Goal: Task Accomplishment & Management: Use online tool/utility

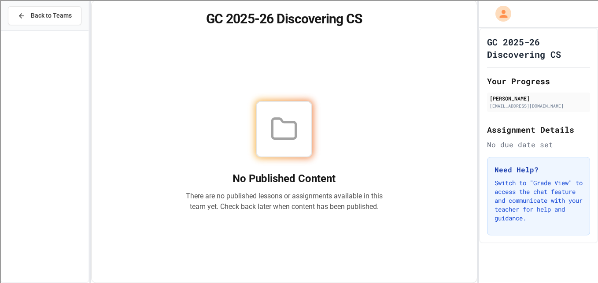
click at [522, 101] on div "[PERSON_NAME]" at bounding box center [539, 98] width 98 height 8
click at [26, 13] on icon at bounding box center [22, 16] width 8 height 8
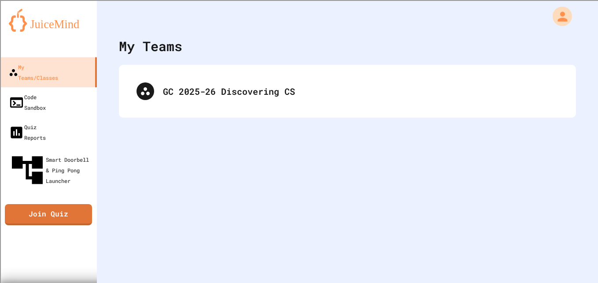
click at [555, 23] on icon "My Account" at bounding box center [562, 16] width 15 height 15
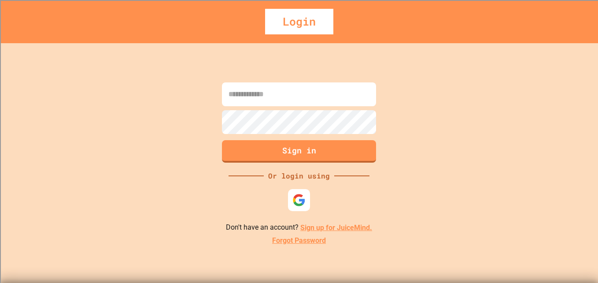
click at [291, 91] on input at bounding box center [299, 94] width 154 height 24
type input "**********"
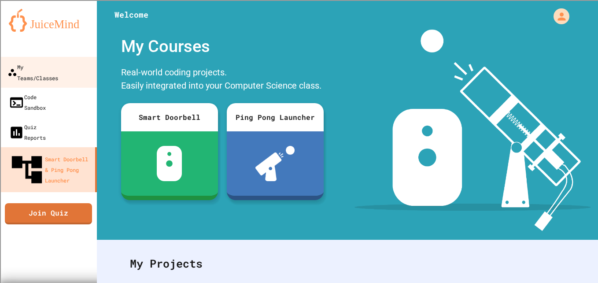
click at [58, 71] on div "My Teams/Classes" at bounding box center [32, 72] width 51 height 22
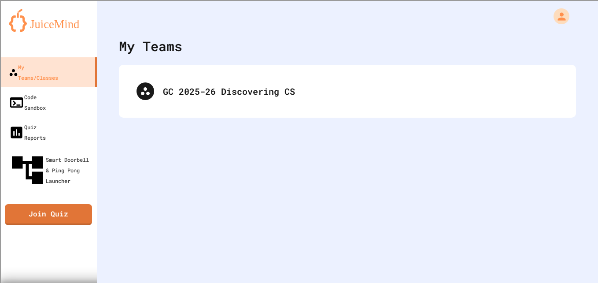
click at [221, 81] on div "GC 2025-26 Discovering CS" at bounding box center [347, 91] width 439 height 35
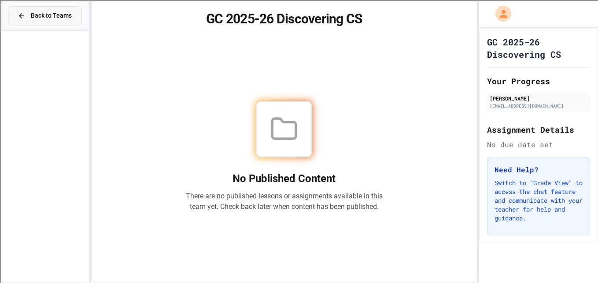
click at [64, 18] on span "Back to Teams" at bounding box center [51, 15] width 41 height 9
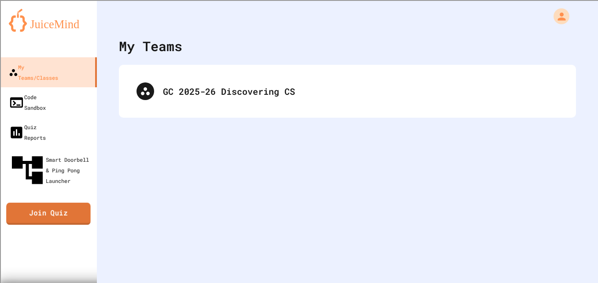
click at [76, 203] on link "Join Quiz" at bounding box center [48, 214] width 85 height 22
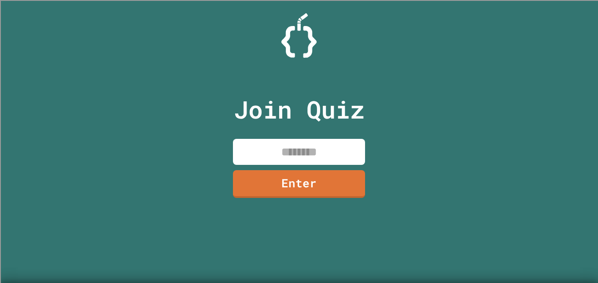
click at [280, 144] on input at bounding box center [299, 152] width 132 height 26
click at [578, 225] on div "Join Quiz ******* Enter" at bounding box center [299, 141] width 598 height 283
click at [575, 220] on div "Join Quiz ******* Enter" at bounding box center [299, 141] width 598 height 283
click at [577, 214] on div "Join Quiz ******* Enter" at bounding box center [299, 141] width 598 height 283
click at [356, 155] on input "*******" at bounding box center [299, 152] width 132 height 26
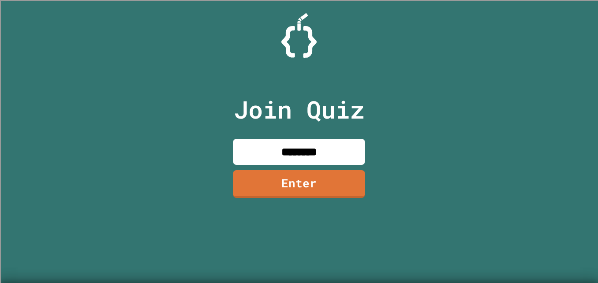
type input "********"
click at [443, 132] on div "Join Quiz ******** Enter" at bounding box center [299, 141] width 598 height 283
click at [303, 181] on link "Enter" at bounding box center [299, 183] width 130 height 29
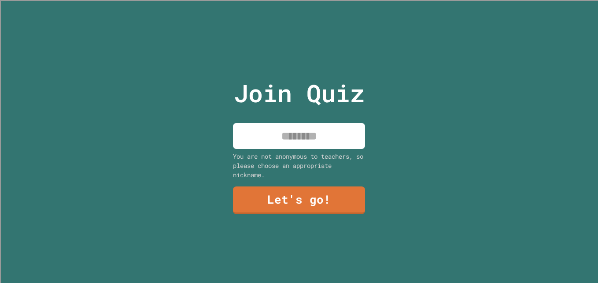
click at [302, 137] on input at bounding box center [299, 136] width 132 height 26
type input "******"
click at [331, 202] on link "Let's go!" at bounding box center [299, 200] width 132 height 28
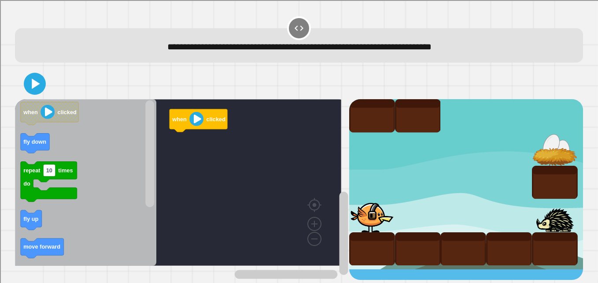
click at [572, 100] on div "when clicked when clicked fly down repeat 10 times do fly up move forward fly u…" at bounding box center [299, 173] width 574 height 217
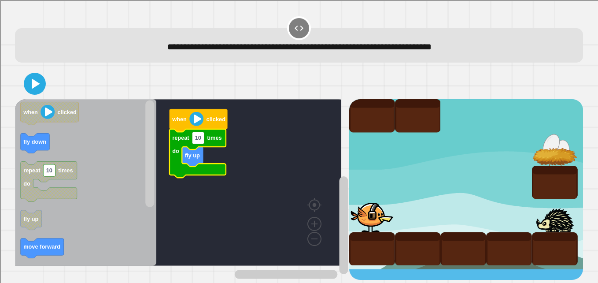
click at [202, 141] on rect "Blockly Workspace" at bounding box center [198, 138] width 12 height 12
type input "*"
click at [147, 212] on div "when clicked repeat 2 times do fly up when clicked fly down repeat 10 times do …" at bounding box center [182, 189] width 334 height 180
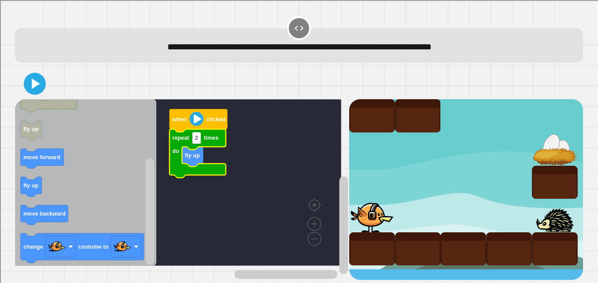
click at [139, 261] on div "when clicked repeat 2 times do fly up when clicked fly down repeat 10 times do …" at bounding box center [182, 189] width 334 height 180
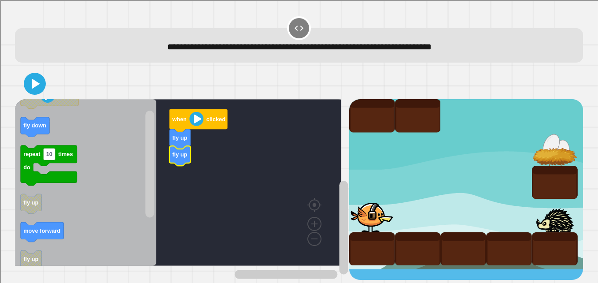
click at [148, 138] on rect "Blockly Workspace" at bounding box center [149, 163] width 9 height 107
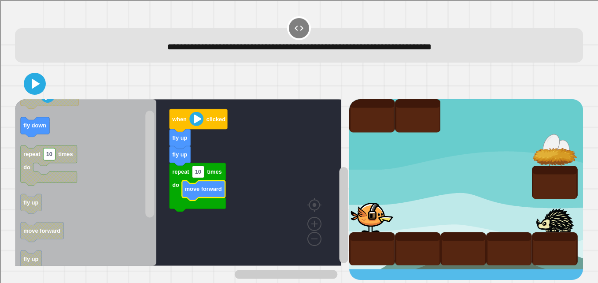
click at [195, 174] on text "10" at bounding box center [198, 171] width 6 height 7
type input "*"
click at [39, 79] on icon at bounding box center [35, 84] width 18 height 18
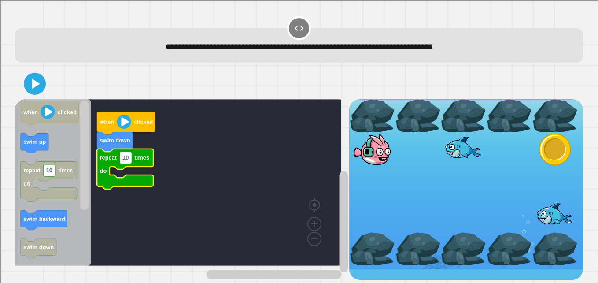
click at [132, 158] on rect "Blockly Workspace" at bounding box center [126, 157] width 12 height 12
type input "*"
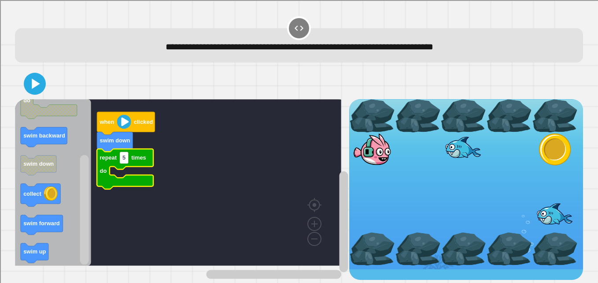
click at [80, 238] on rect "Blockly Workspace" at bounding box center [84, 210] width 9 height 110
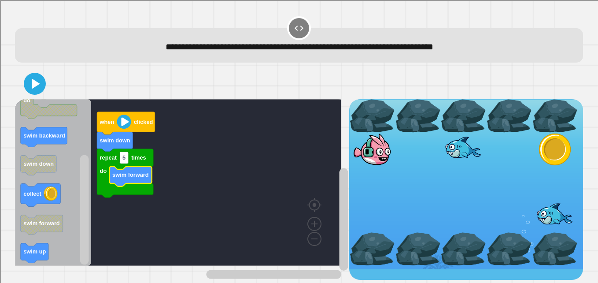
click at [127, 160] on rect "Blockly Workspace" at bounding box center [124, 157] width 9 height 12
type input "*"
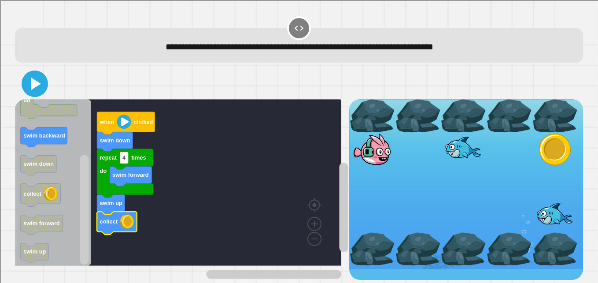
click at [32, 87] on icon at bounding box center [36, 83] width 10 height 12
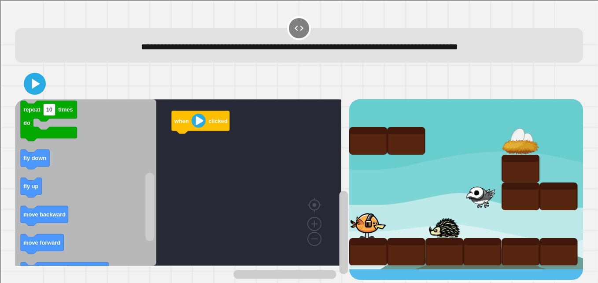
click at [152, 223] on rect "Blockly Workspace" at bounding box center [149, 207] width 9 height 69
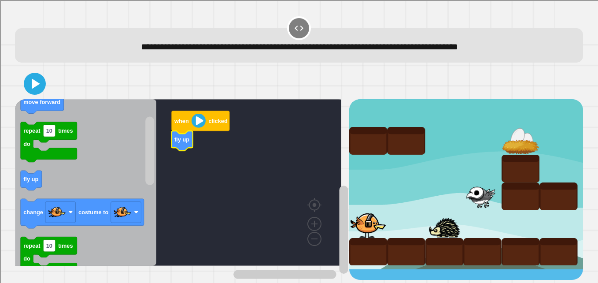
click at [143, 144] on div "when clicked fly up when clicked move forward repeat 10 times do fly up change …" at bounding box center [182, 189] width 334 height 180
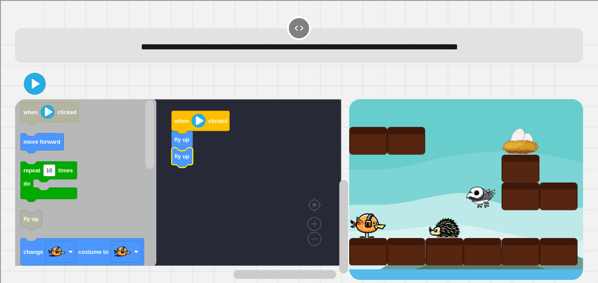
click at [145, 150] on g "Blockly Workspace" at bounding box center [149, 182] width 11 height 164
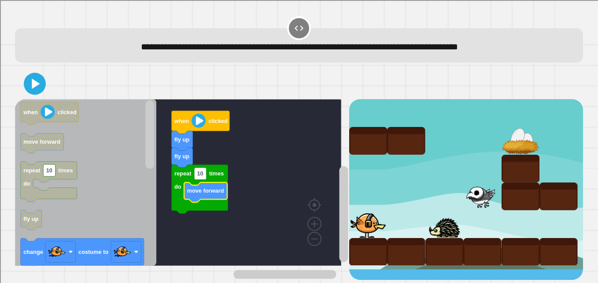
click at [206, 176] on rect "Blockly Workspace" at bounding box center [200, 173] width 12 height 12
type input "*"
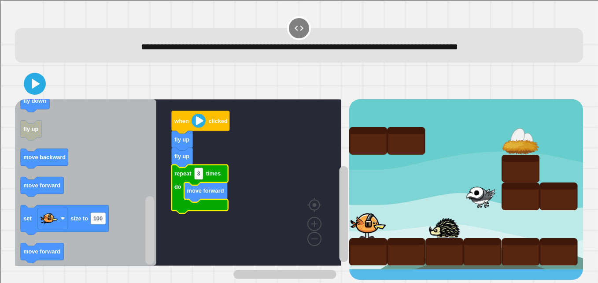
click at [158, 255] on div "when clicked fly up fly up repeat 3 times do move forward when clicked move for…" at bounding box center [182, 189] width 334 height 180
click at [155, 184] on rect "Blockly Workspace" at bounding box center [149, 182] width 11 height 164
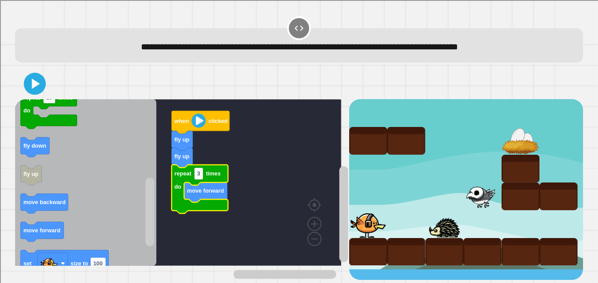
click at [150, 178] on rect "Blockly Workspace" at bounding box center [149, 211] width 9 height 69
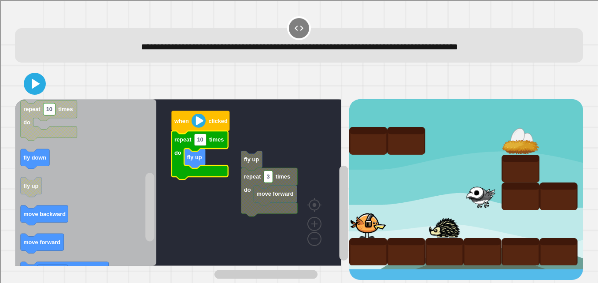
click at [204, 143] on rect "Blockly Workspace" at bounding box center [200, 140] width 12 height 12
type input "*"
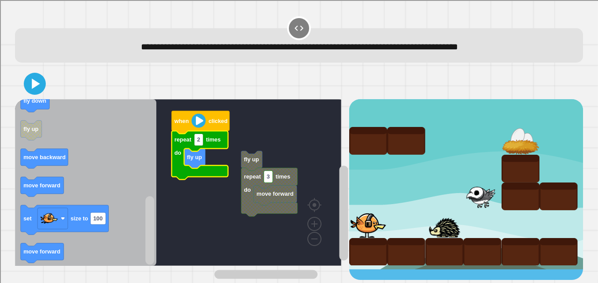
click at [151, 240] on rect "Blockly Workspace" at bounding box center [149, 230] width 9 height 69
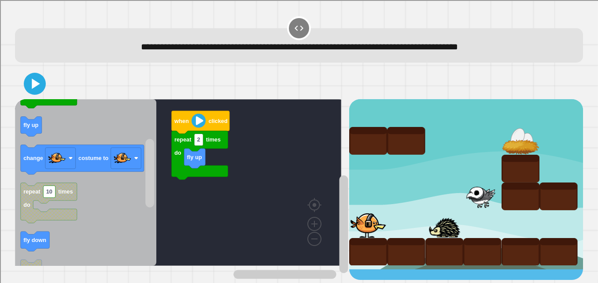
click at [146, 160] on rect "Blockly Workspace" at bounding box center [149, 173] width 9 height 69
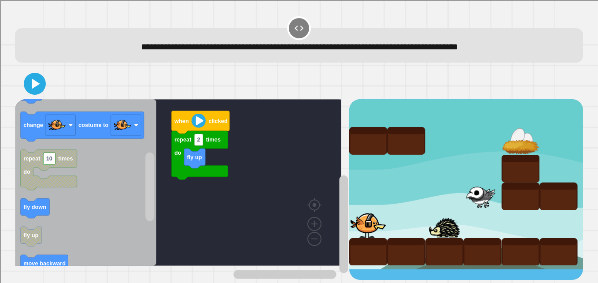
click at [148, 125] on div "when clicked repeat 2 times do fly up when clicked move forward repeat 10 times…" at bounding box center [182, 189] width 334 height 180
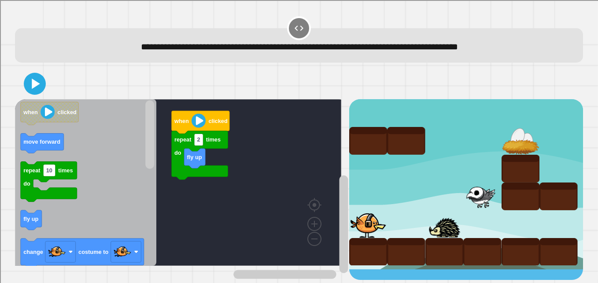
click at [152, 108] on g "Blockly Workspace" at bounding box center [149, 182] width 11 height 164
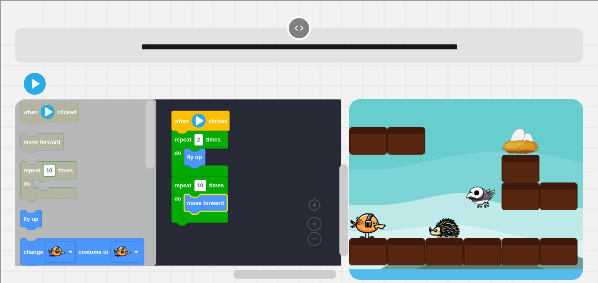
click at [203, 188] on text "10" at bounding box center [200, 185] width 6 height 7
type input "*"
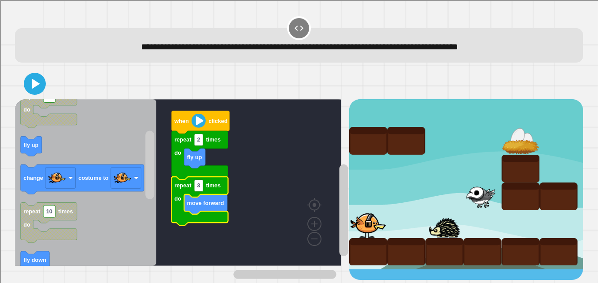
click at [149, 191] on rect "Blockly Workspace" at bounding box center [149, 165] width 9 height 69
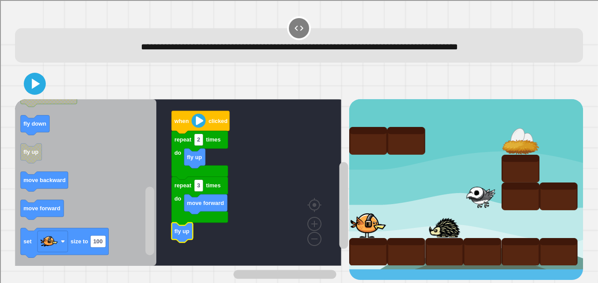
click at [152, 245] on rect "Blockly Workspace" at bounding box center [149, 221] width 9 height 69
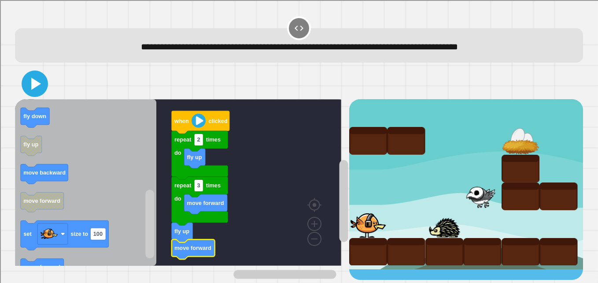
click at [33, 89] on icon at bounding box center [36, 83] width 10 height 12
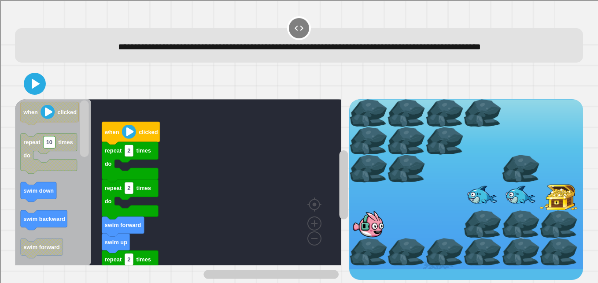
click at [328, 166] on div "repeat 2 times do repeat 2 times do swim up swim forward repeat 2 times do repe…" at bounding box center [182, 189] width 334 height 180
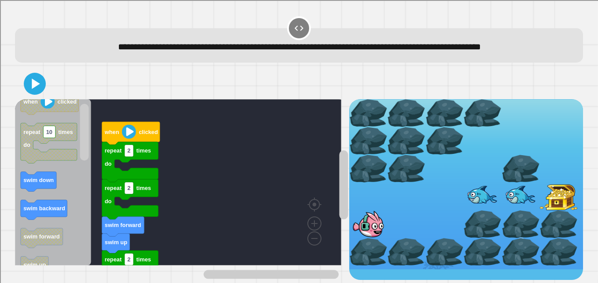
click at [88, 161] on rect "Blockly Workspace" at bounding box center [84, 132] width 9 height 57
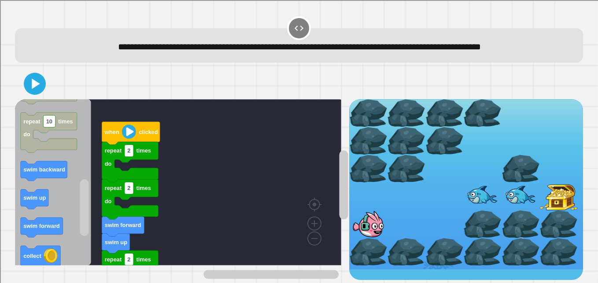
click at [85, 228] on rect "Blockly Workspace" at bounding box center [84, 207] width 9 height 57
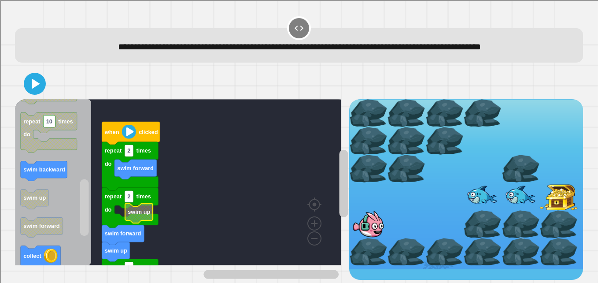
click at [339, 208] on g "Blockly Workspace" at bounding box center [343, 202] width 11 height 155
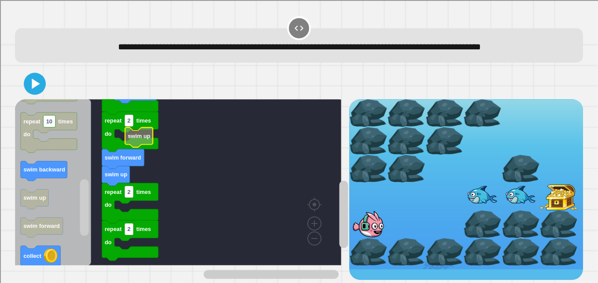
click at [339, 231] on rect "Blockly Workspace" at bounding box center [343, 213] width 9 height 67
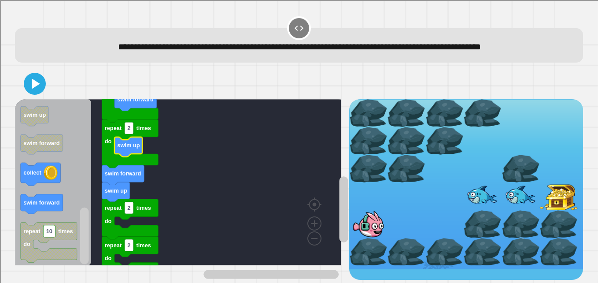
click at [81, 250] on rect "Blockly Workspace" at bounding box center [84, 235] width 9 height 57
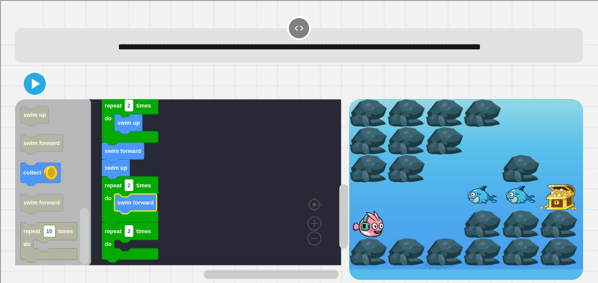
click at [339, 234] on rect "Blockly Workspace" at bounding box center [343, 216] width 9 height 65
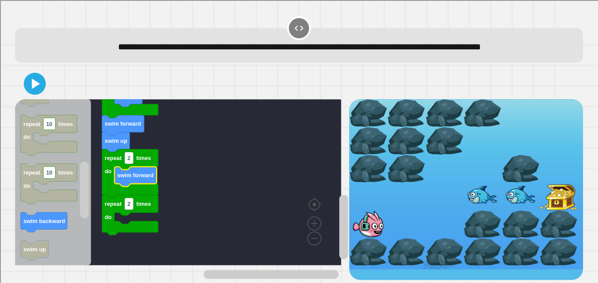
click at [84, 208] on rect "Blockly Workspace" at bounding box center [84, 190] width 9 height 57
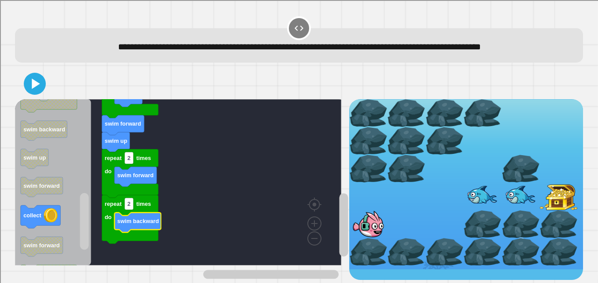
click at [88, 243] on rect "Blockly Workspace" at bounding box center [84, 221] width 9 height 57
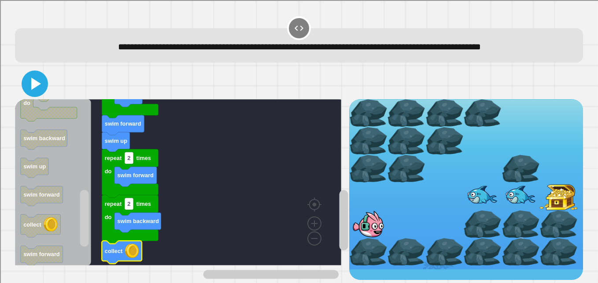
click at [29, 94] on icon at bounding box center [34, 83] width 21 height 21
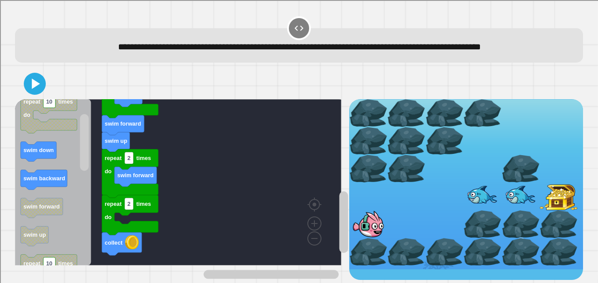
click at [79, 148] on g "Blockly Workspace" at bounding box center [84, 182] width 11 height 164
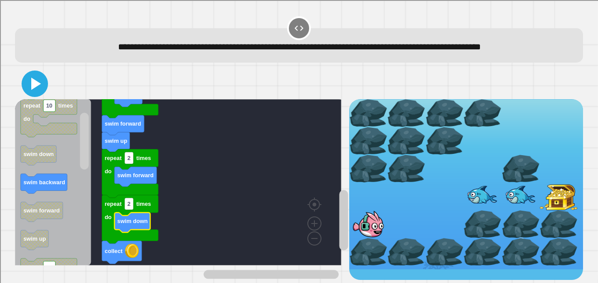
click at [35, 90] on icon at bounding box center [36, 83] width 10 height 12
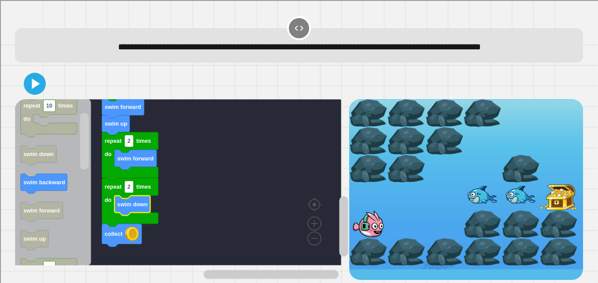
click at [339, 216] on rect "Blockly Workspace" at bounding box center [343, 226] width 9 height 60
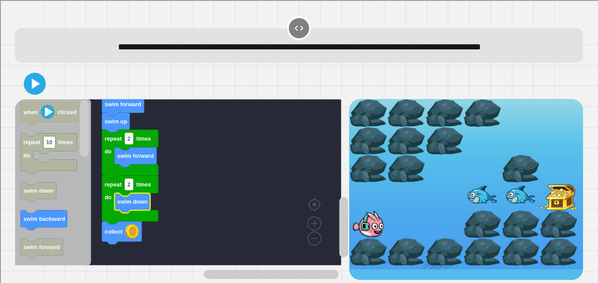
click at [93, 129] on div "repeat 2 times do repeat 2 times do swim forward repeat 2 times do collect swim…" at bounding box center [182, 189] width 334 height 180
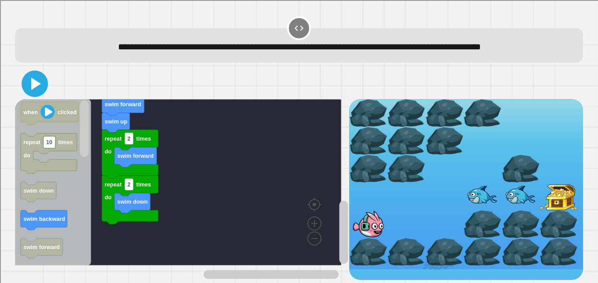
click at [33, 94] on icon at bounding box center [34, 83] width 21 height 21
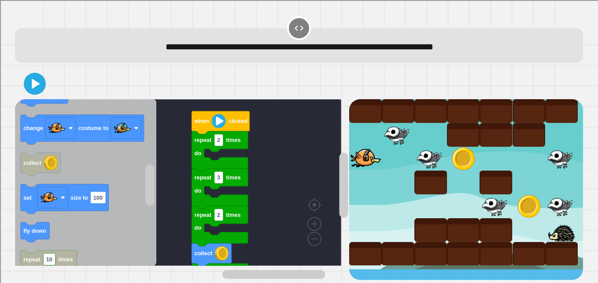
click at [146, 191] on rect "Blockly Workspace" at bounding box center [149, 185] width 9 height 41
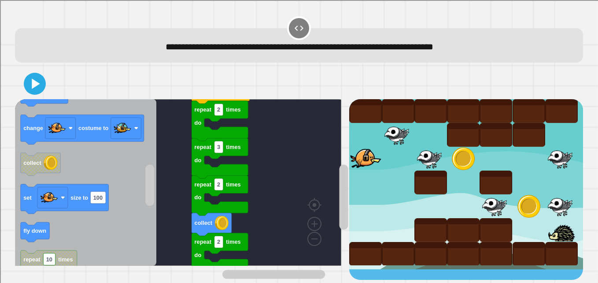
click at [339, 187] on rect "Blockly Workspace" at bounding box center [343, 197] width 9 height 65
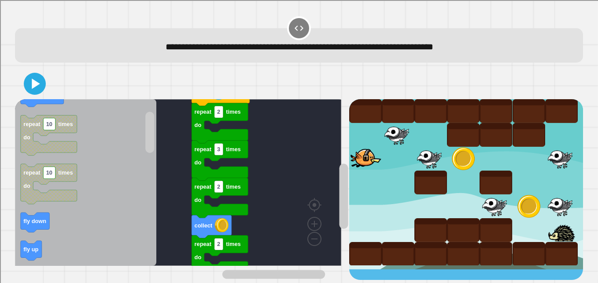
click at [153, 140] on rect "Blockly Workspace" at bounding box center [149, 132] width 9 height 41
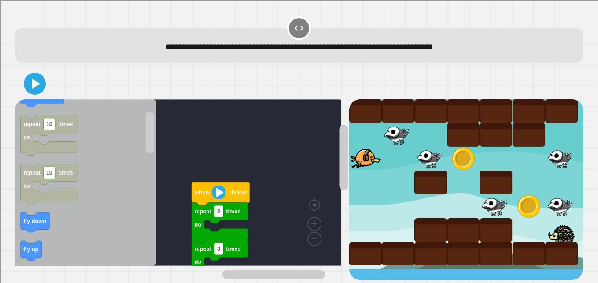
click at [315, 140] on div "repeat 2 times do repeat 2 times do collect repeat 2 times do repeat 3 times do…" at bounding box center [182, 189] width 334 height 180
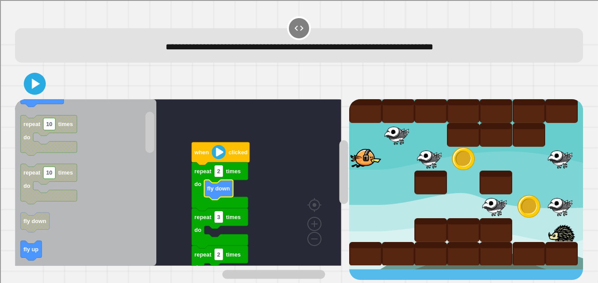
click at [338, 178] on g "Blockly Workspace" at bounding box center [343, 202] width 11 height 155
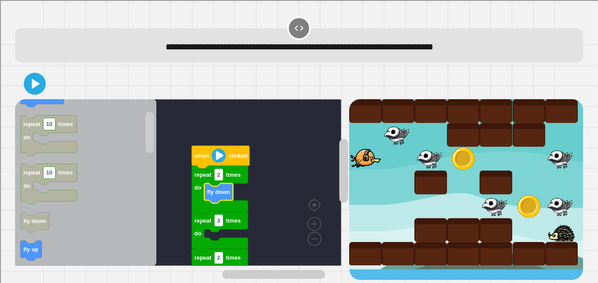
click at [155, 145] on div "repeat 2 times do repeat 2 times do collect repeat 2 times do repeat 3 times do…" at bounding box center [182, 189] width 334 height 180
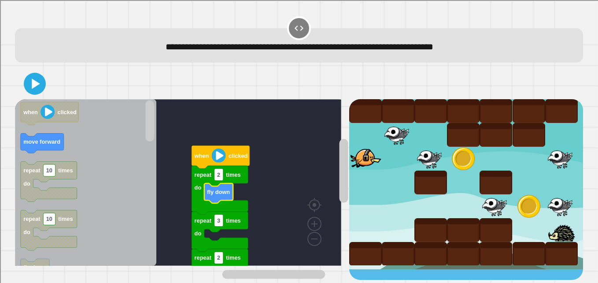
click at [151, 132] on rect "Blockly Workspace" at bounding box center [149, 120] width 9 height 41
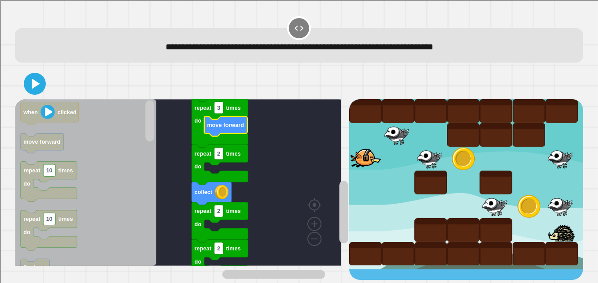
click at [339, 206] on rect "Blockly Workspace" at bounding box center [343, 212] width 9 height 63
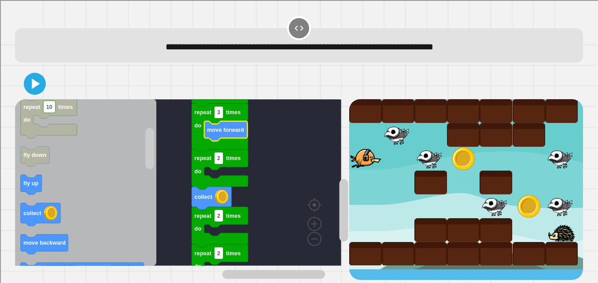
click at [164, 152] on div "repeat 2 times do fly down repeat 2 times do repeat 2 times do collect repeat 2…" at bounding box center [182, 189] width 334 height 180
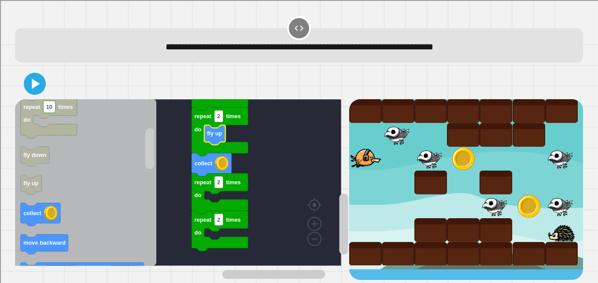
click at [339, 202] on rect "Blockly Workspace" at bounding box center [343, 223] width 9 height 61
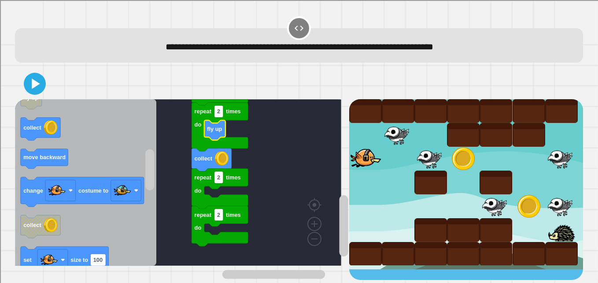
click at [143, 167] on div "repeat 2 times do fly down repeat 2 times do repeat 2 times do collect repeat 2…" at bounding box center [182, 189] width 334 height 180
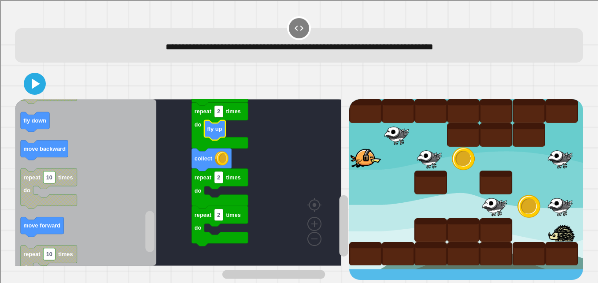
click at [155, 244] on g "Blockly Workspace" at bounding box center [149, 182] width 11 height 164
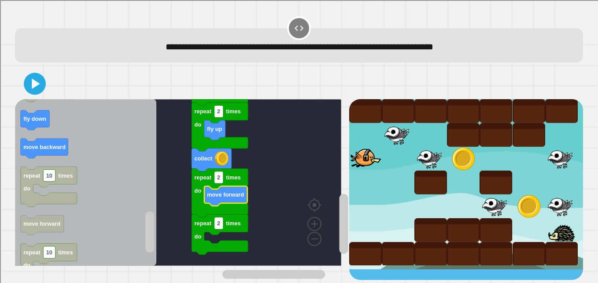
click at [339, 198] on rect "Blockly Workspace" at bounding box center [343, 224] width 9 height 60
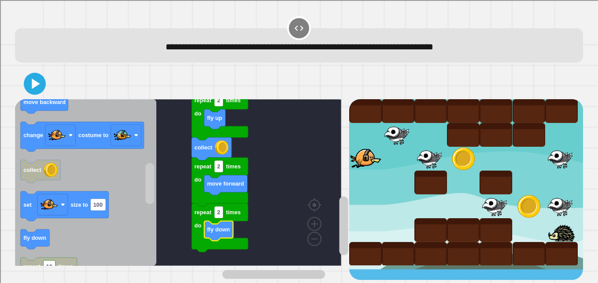
click at [144, 184] on div "repeat 2 times do fly down repeat 2 times do move forward repeat 2 times do fly…" at bounding box center [182, 189] width 334 height 180
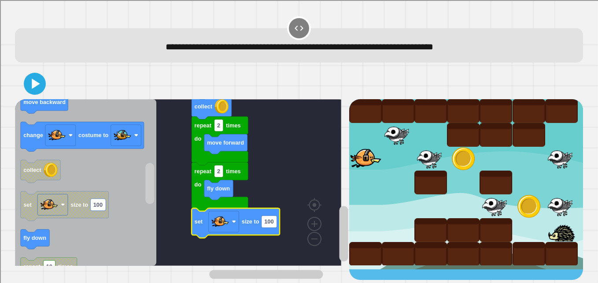
click at [328, 240] on div "repeat 2 times do fly down repeat 2 times do move forward repeat 2 times do fly…" at bounding box center [182, 189] width 334 height 180
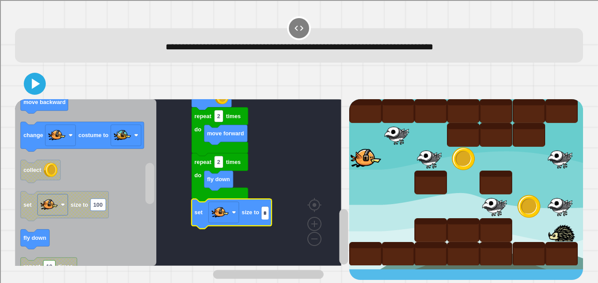
type input "**"
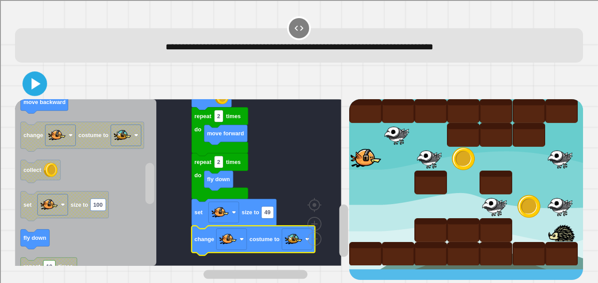
click at [32, 89] on icon at bounding box center [35, 83] width 9 height 11
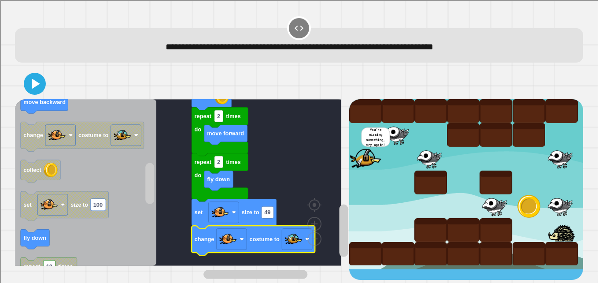
click at [154, 151] on rect "Blockly Workspace" at bounding box center [149, 182] width 11 height 164
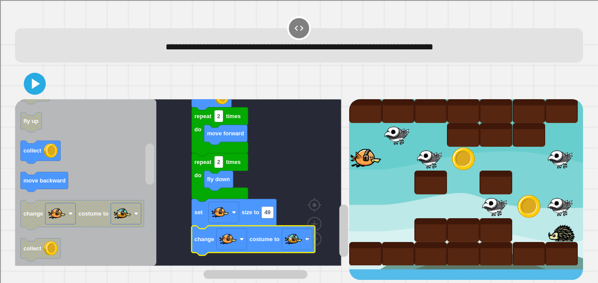
click at [167, 158] on div "when clicked repeat 2 times do fly down repeat 3 times do move forward repeat 2…" at bounding box center [182, 189] width 334 height 180
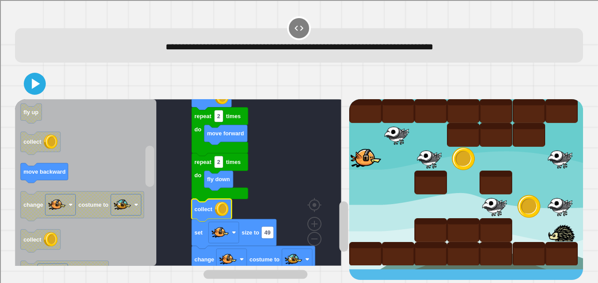
click at [18, 89] on div at bounding box center [299, 83] width 568 height 31
click at [32, 88] on icon at bounding box center [36, 83] width 8 height 10
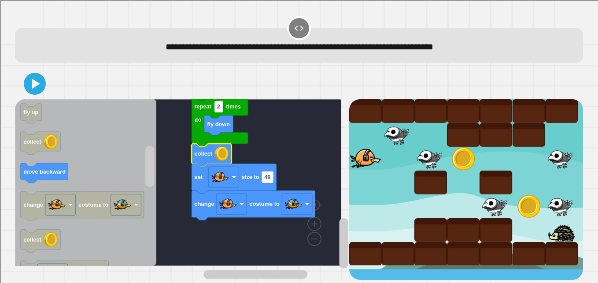
click at [339, 223] on rect "Blockly Workspace" at bounding box center [343, 243] width 9 height 50
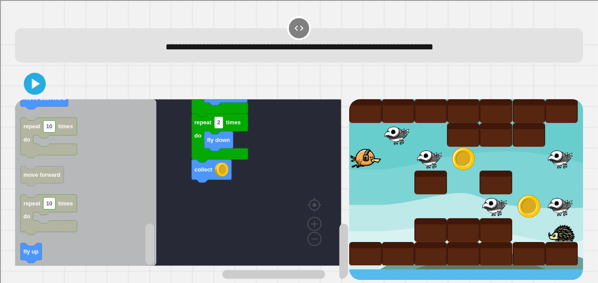
click at [135, 275] on div "**********" at bounding box center [299, 147] width 574 height 271
click at [36, 85] on icon at bounding box center [36, 83] width 9 height 11
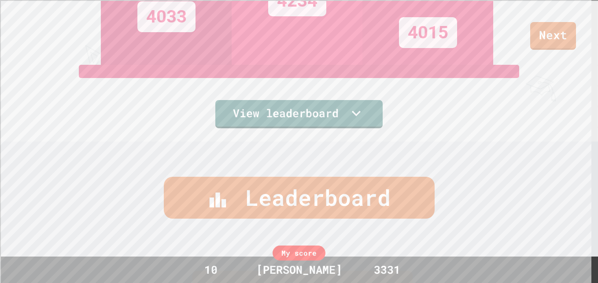
scroll to position [144, 0]
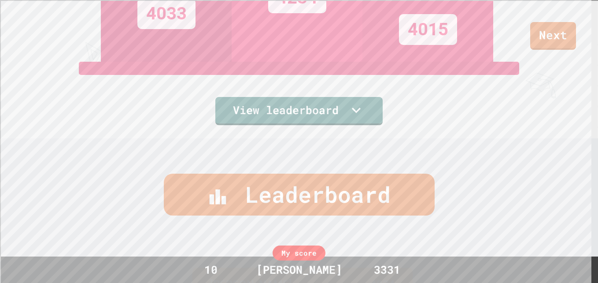
click at [402, 197] on div "Leaderboard" at bounding box center [299, 194] width 271 height 42
click at [368, 113] on link "View leaderboard" at bounding box center [298, 111] width 167 height 28
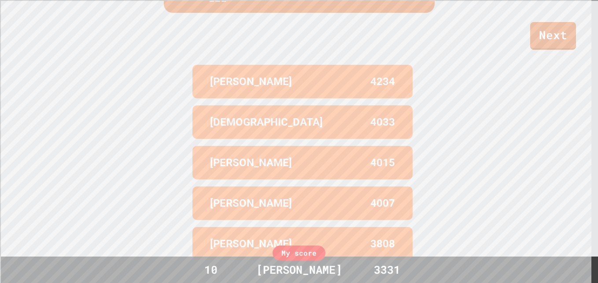
scroll to position [343, 0]
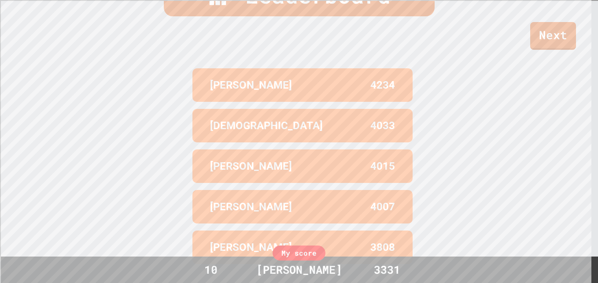
click at [13, 212] on div "Leaderboard [PERSON_NAME] 4234 [PERSON_NAME] 4033 [PERSON_NAME] 4015 [PERSON_NA…" at bounding box center [299, 120] width 598 height 363
click at [1, 163] on div "Leaderboard [PERSON_NAME] 4234 [PERSON_NAME] 4033 [PERSON_NAME] 4015 [PERSON_NA…" at bounding box center [299, 120] width 598 height 363
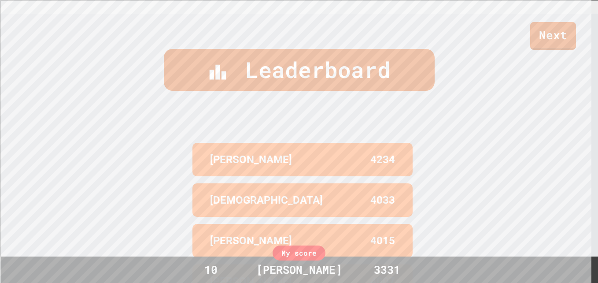
scroll to position [272, 0]
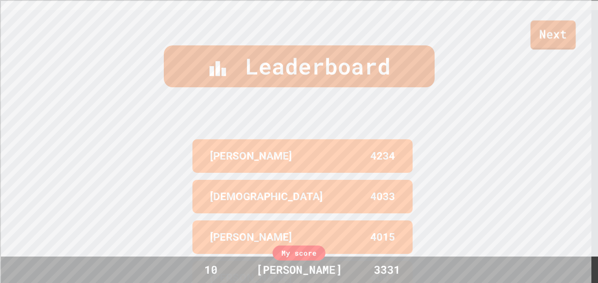
click at [552, 41] on link "Next" at bounding box center [552, 34] width 45 height 29
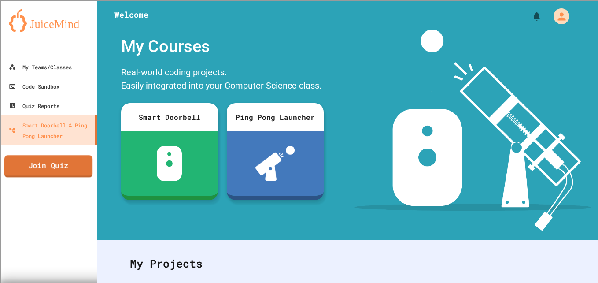
click at [60, 166] on link "Join Quiz" at bounding box center [48, 166] width 88 height 22
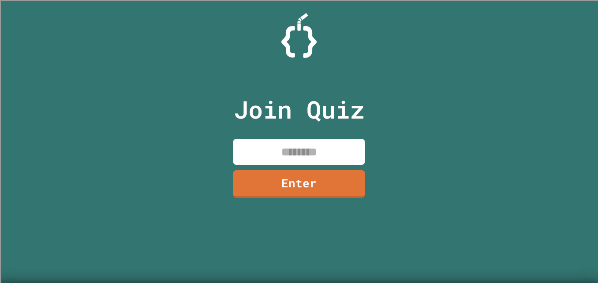
click at [346, 144] on input at bounding box center [299, 152] width 132 height 26
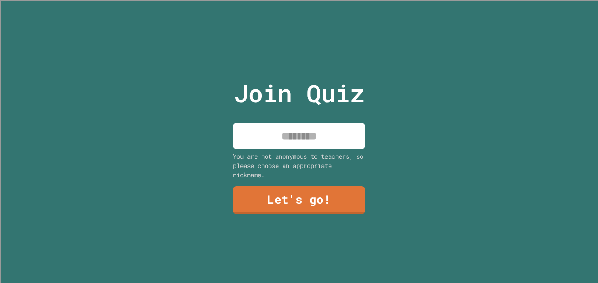
click at [295, 127] on input at bounding box center [299, 136] width 132 height 26
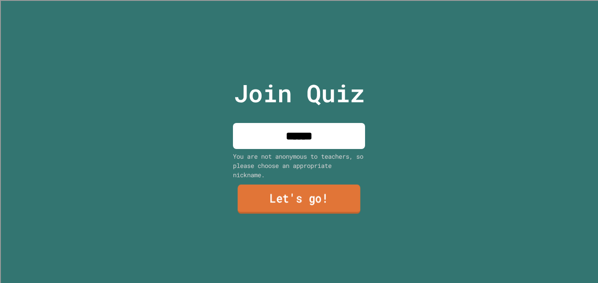
type input "******"
click at [293, 199] on link "Let's go!" at bounding box center [299, 198] width 128 height 29
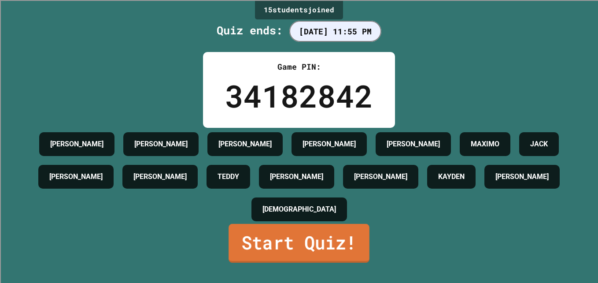
click at [252, 256] on link "Start Quiz!" at bounding box center [298, 242] width 141 height 39
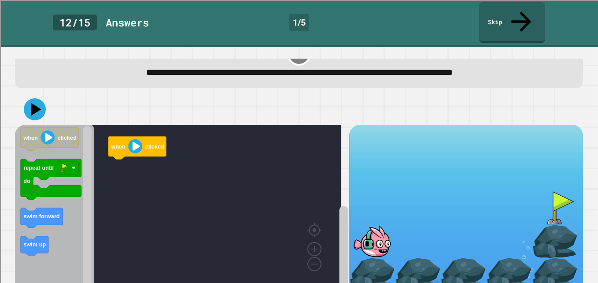
scroll to position [26, 0]
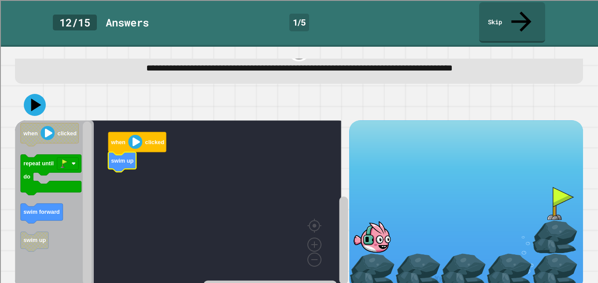
click at [78, 190] on div "when clicked swim up when clicked repeat until do swim forward swim up" at bounding box center [182, 205] width 334 height 170
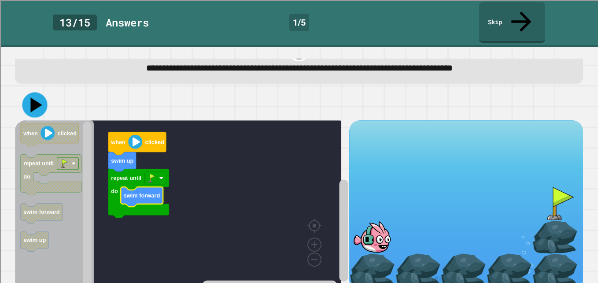
click at [39, 92] on icon at bounding box center [34, 104] width 25 height 25
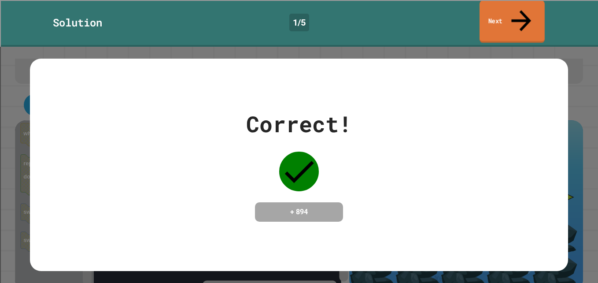
click at [507, 7] on link "Next" at bounding box center [511, 21] width 65 height 43
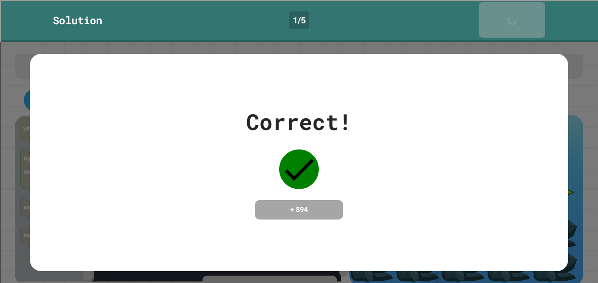
scroll to position [24, 0]
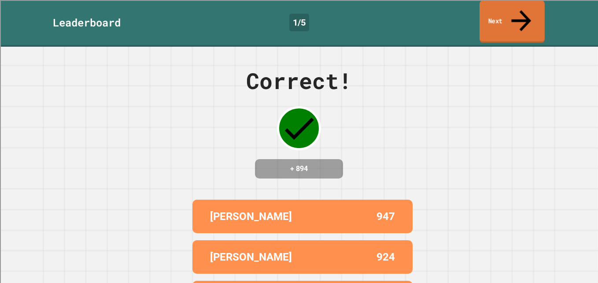
click at [507, 7] on link "Next" at bounding box center [511, 21] width 65 height 43
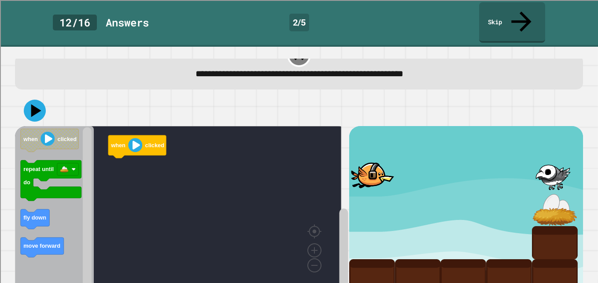
scroll to position [26, 0]
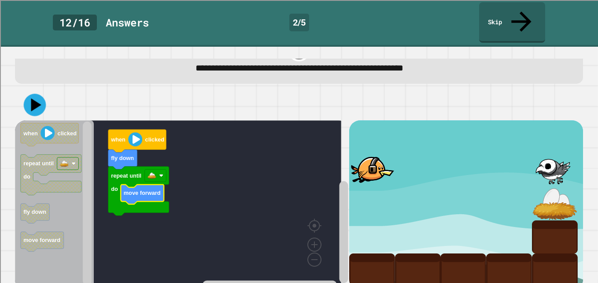
click at [39, 94] on icon at bounding box center [35, 105] width 22 height 22
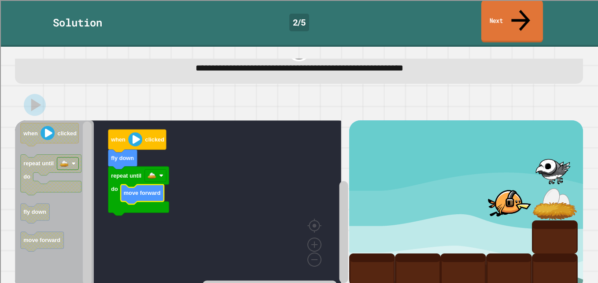
click at [511, 19] on link "Next" at bounding box center [512, 21] width 62 height 43
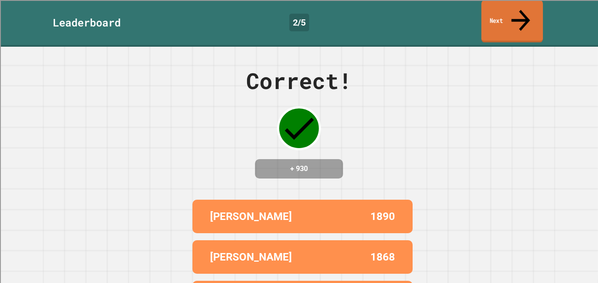
click at [518, 12] on icon at bounding box center [521, 19] width 28 height 31
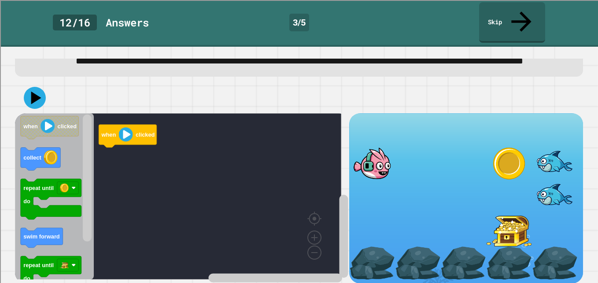
scroll to position [40, 0]
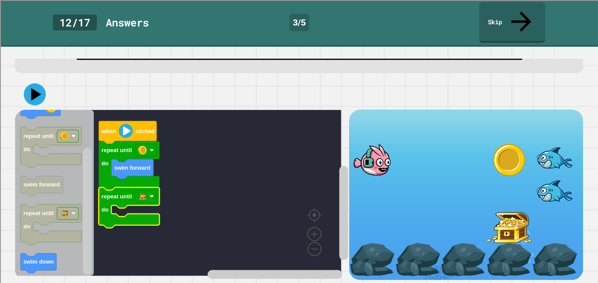
click at [85, 206] on rect "Blockly Workspace" at bounding box center [87, 210] width 9 height 127
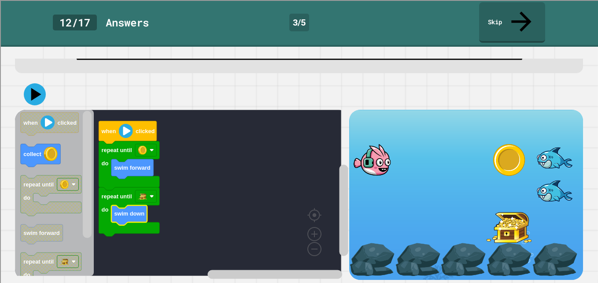
click at [89, 155] on rect "Blockly Workspace" at bounding box center [87, 174] width 9 height 127
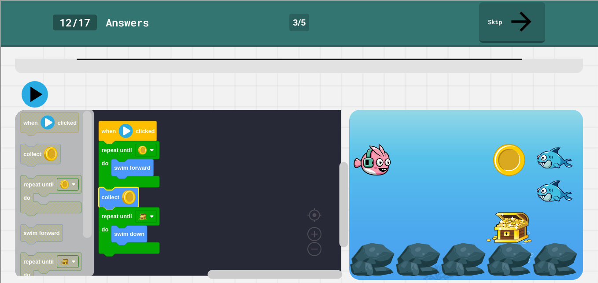
click at [37, 92] on icon at bounding box center [35, 94] width 26 height 26
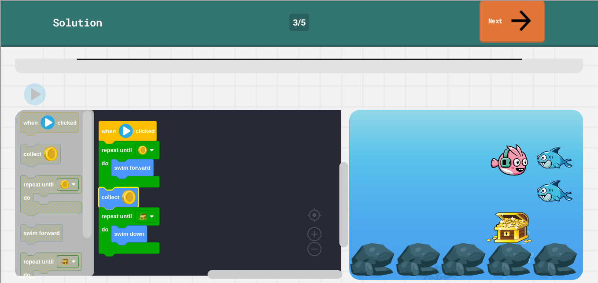
click at [494, 11] on link "Next" at bounding box center [511, 21] width 65 height 43
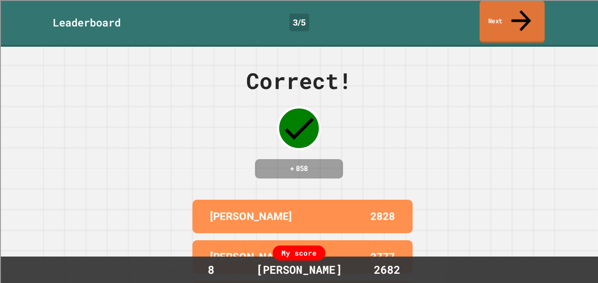
click at [494, 12] on link "Next" at bounding box center [511, 21] width 65 height 43
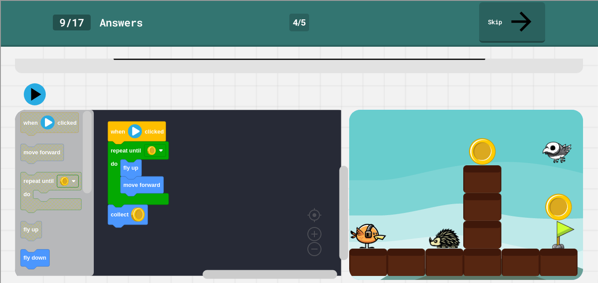
scroll to position [37, 0]
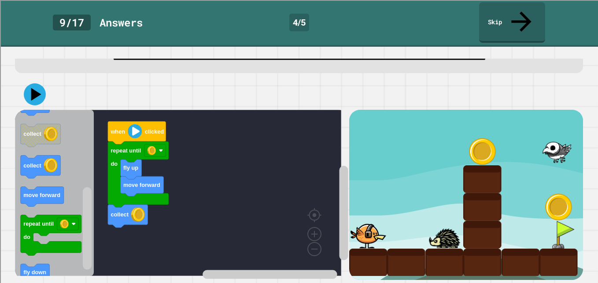
click at [96, 251] on div "move forward fly up collect repeat until do when clicked when clicked move forw…" at bounding box center [182, 195] width 334 height 170
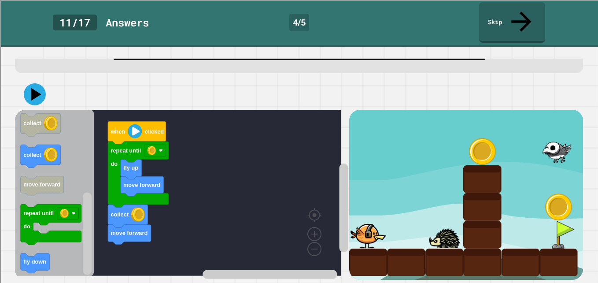
click at [96, 210] on div "move forward fly up collect move forward repeat until do when clicked when clic…" at bounding box center [182, 195] width 334 height 170
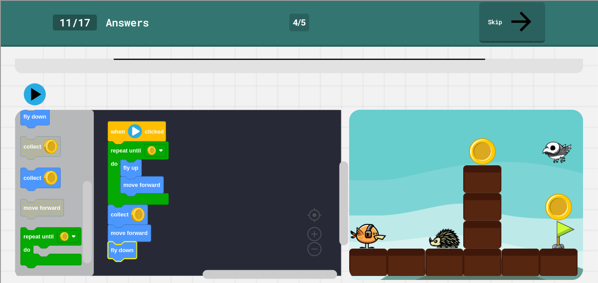
click at [99, 236] on div "move forward fly up collect move forward fly down repeat until do when clicked …" at bounding box center [182, 195] width 334 height 170
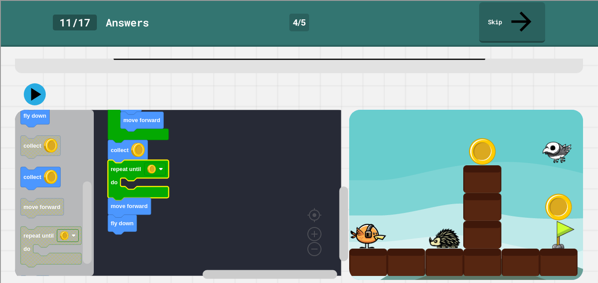
click at [324, 202] on div "move forward fly up repeat until do collect repeat until do move forward fly do…" at bounding box center [182, 195] width 334 height 170
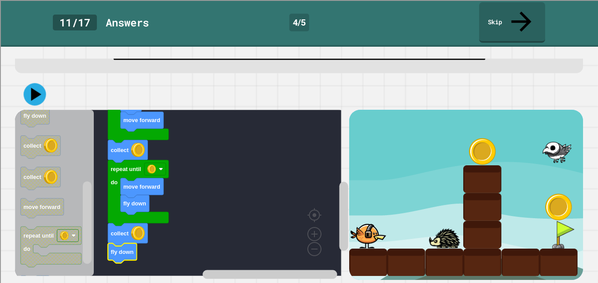
click at [32, 88] on icon at bounding box center [36, 94] width 10 height 13
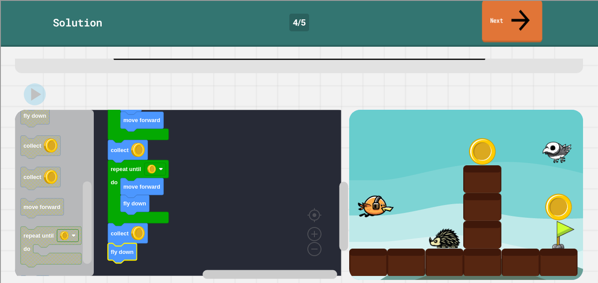
click at [512, 11] on link "Next" at bounding box center [512, 21] width 60 height 43
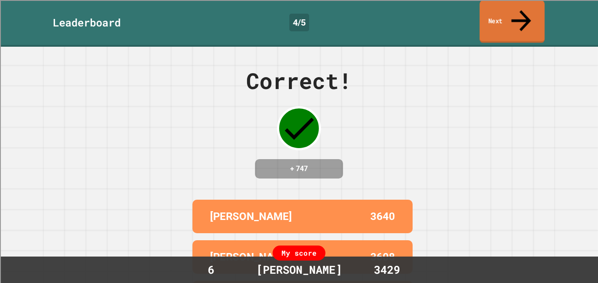
click at [512, 11] on link "Next" at bounding box center [511, 21] width 65 height 43
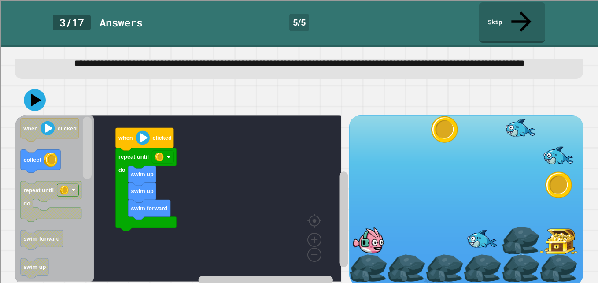
scroll to position [40, 0]
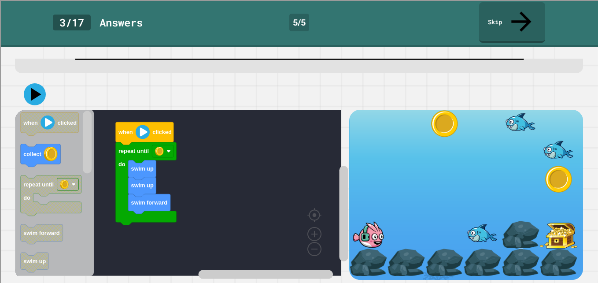
click at [93, 145] on div "swim forward swim up swim up repeat until do when clicked when clicked collect …" at bounding box center [182, 195] width 334 height 170
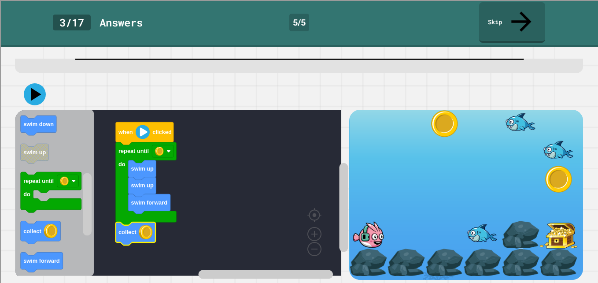
click at [94, 214] on div "swim forward swim up swim up repeat until do collect when clicked when clicked …" at bounding box center [182, 195] width 334 height 170
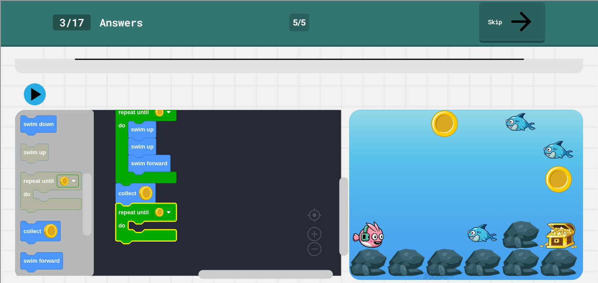
click at [338, 210] on icon "Blockly Workspace" at bounding box center [343, 202] width 11 height 155
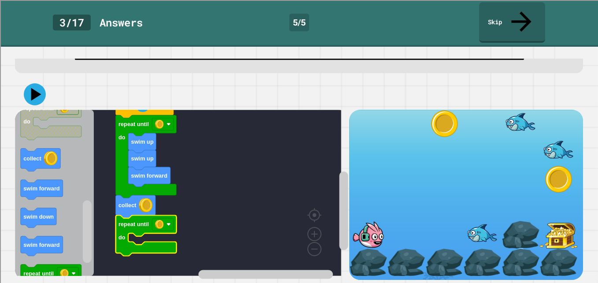
click at [84, 230] on rect "Blockly Workspace" at bounding box center [87, 231] width 9 height 63
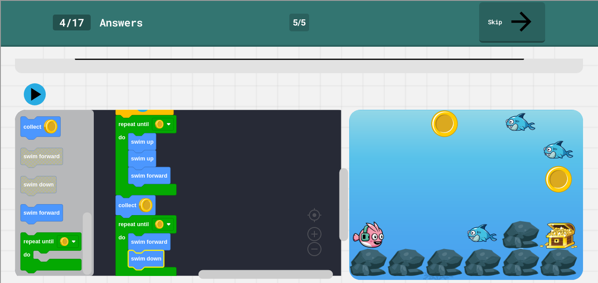
click at [86, 250] on rect "Blockly Workspace" at bounding box center [87, 243] width 9 height 63
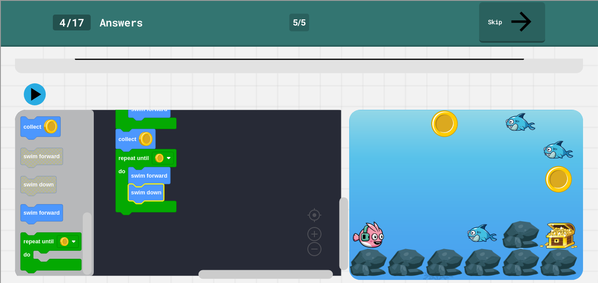
click at [329, 243] on div "swim forward swim up swim up repeat until do collect repeat until do swim forwa…" at bounding box center [182, 195] width 334 height 170
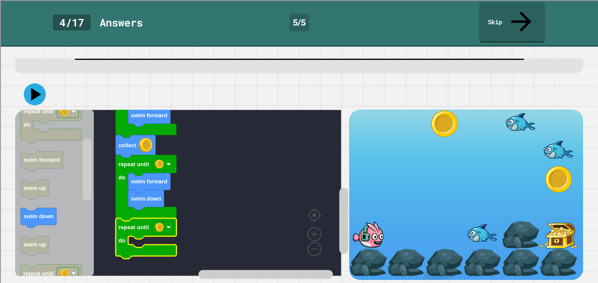
click at [66, 159] on div "swim forward swim up swim up repeat until do collect repeat until do swim forwa…" at bounding box center [182, 195] width 334 height 170
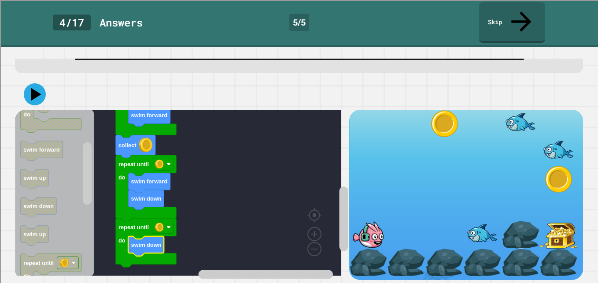
click at [179, 222] on rect "Blockly Workspace" at bounding box center [178, 193] width 326 height 166
click at [37, 83] on icon at bounding box center [35, 94] width 22 height 22
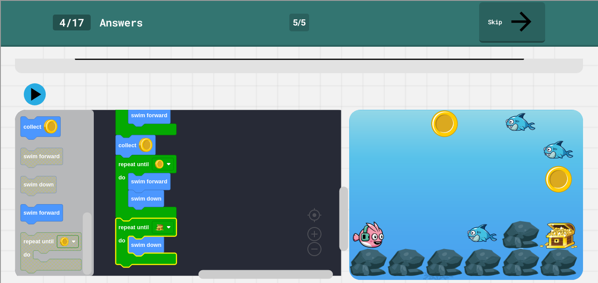
click at [87, 246] on rect "Blockly Workspace" at bounding box center [87, 243] width 9 height 63
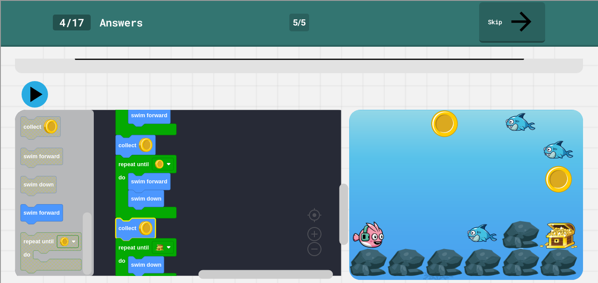
click at [44, 81] on icon at bounding box center [35, 94] width 26 height 26
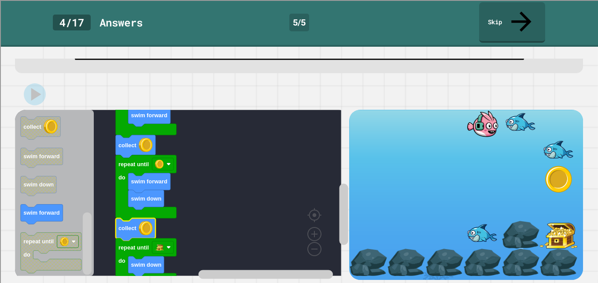
click at [537, 65] on div "**********" at bounding box center [299, 48] width 574 height 53
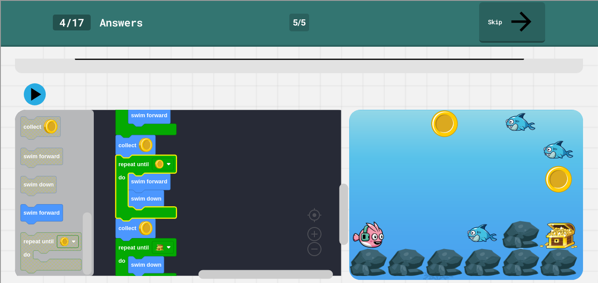
click at [164, 158] on rect "Blockly Workspace" at bounding box center [163, 164] width 22 height 12
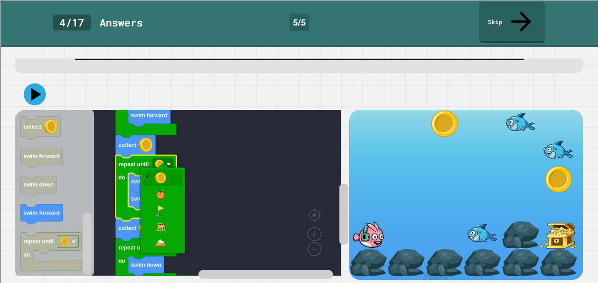
click at [163, 159] on image "Blockly Workspace" at bounding box center [159, 163] width 9 height 9
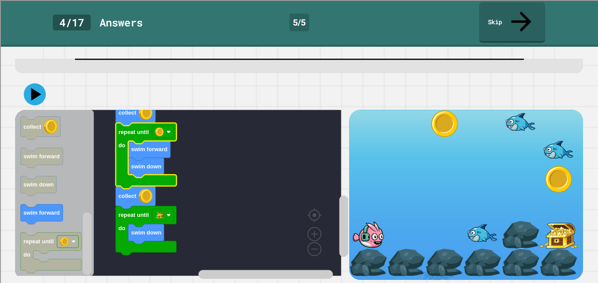
click at [339, 214] on rect "Blockly Workspace" at bounding box center [343, 225] width 9 height 61
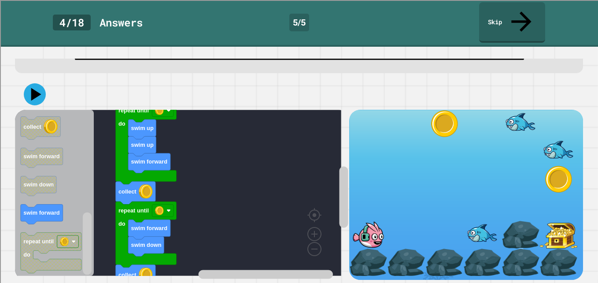
click at [346, 173] on div "when clicked swim forward swim up swim up repeat until do collect repeat until …" at bounding box center [299, 195] width 568 height 170
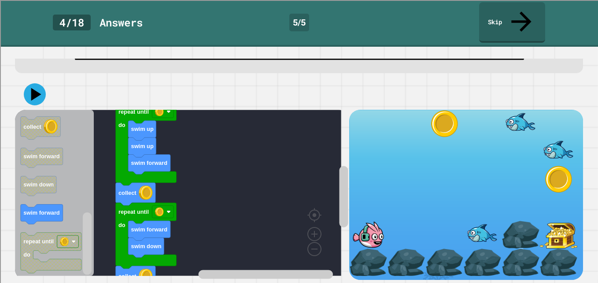
click at [75, 278] on div "**********" at bounding box center [299, 165] width 598 height 236
click at [36, 90] on icon at bounding box center [35, 94] width 24 height 24
drag, startPoint x: 330, startPoint y: 173, endPoint x: 329, endPoint y: 191, distance: 18.1
click at [329, 191] on div "when clicked swim forward swim up swim up repeat until do collect repeat until …" at bounding box center [182, 195] width 334 height 170
click at [171, 206] on rect "Blockly Workspace" at bounding box center [163, 212] width 22 height 12
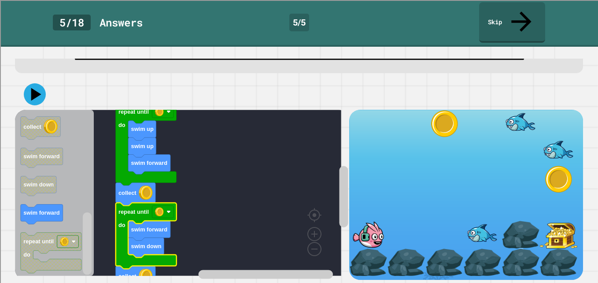
click at [171, 206] on rect "Blockly Workspace" at bounding box center [163, 212] width 22 height 12
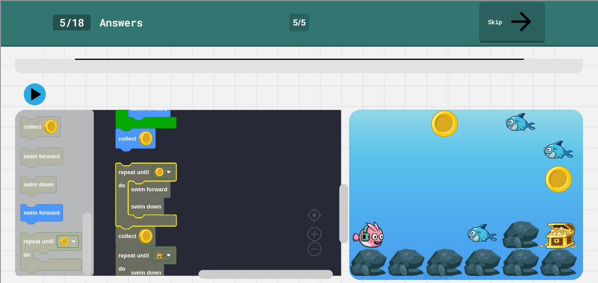
click at [339, 194] on rect "Blockly Workspace" at bounding box center [343, 213] width 9 height 59
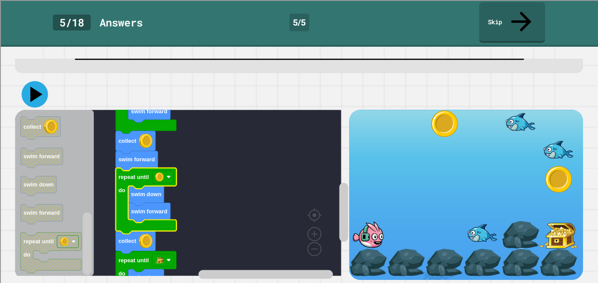
click at [31, 84] on icon at bounding box center [35, 94] width 26 height 26
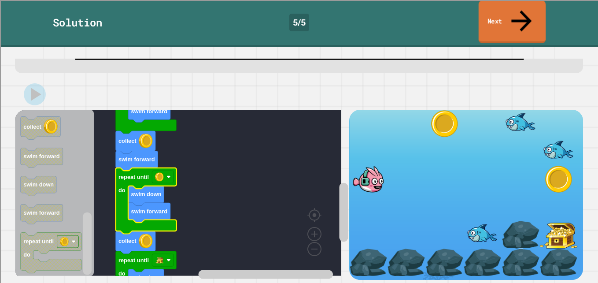
click at [497, 12] on link "Next" at bounding box center [512, 21] width 67 height 43
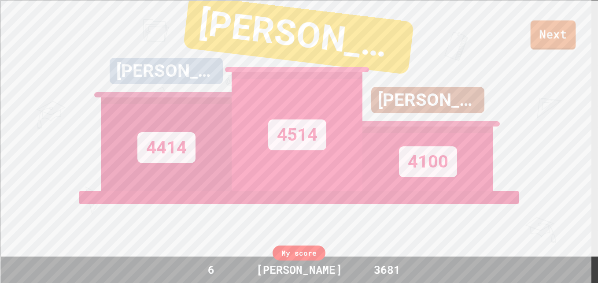
click at [538, 31] on link "Next" at bounding box center [552, 34] width 45 height 29
